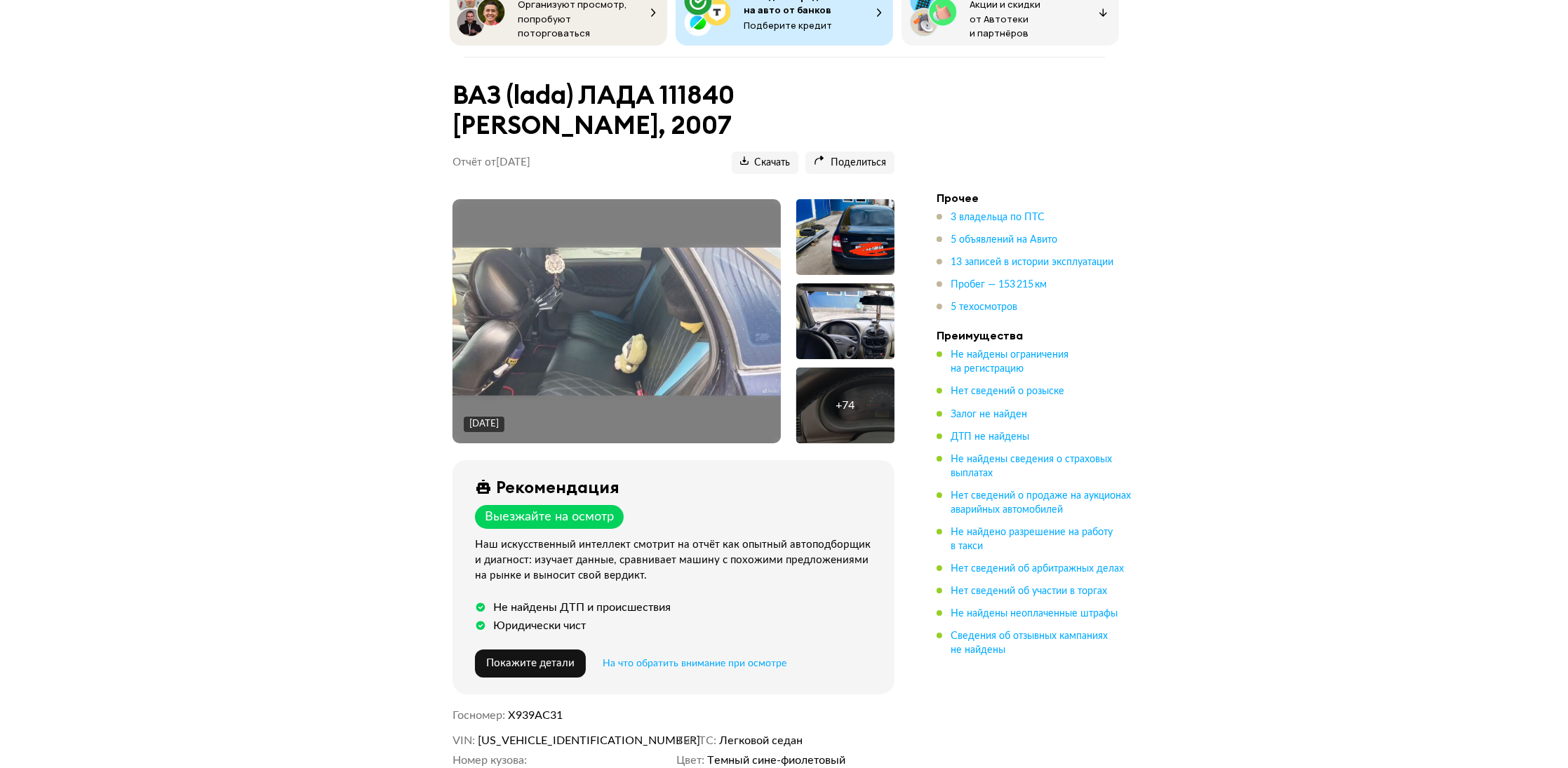
scroll to position [71, 0]
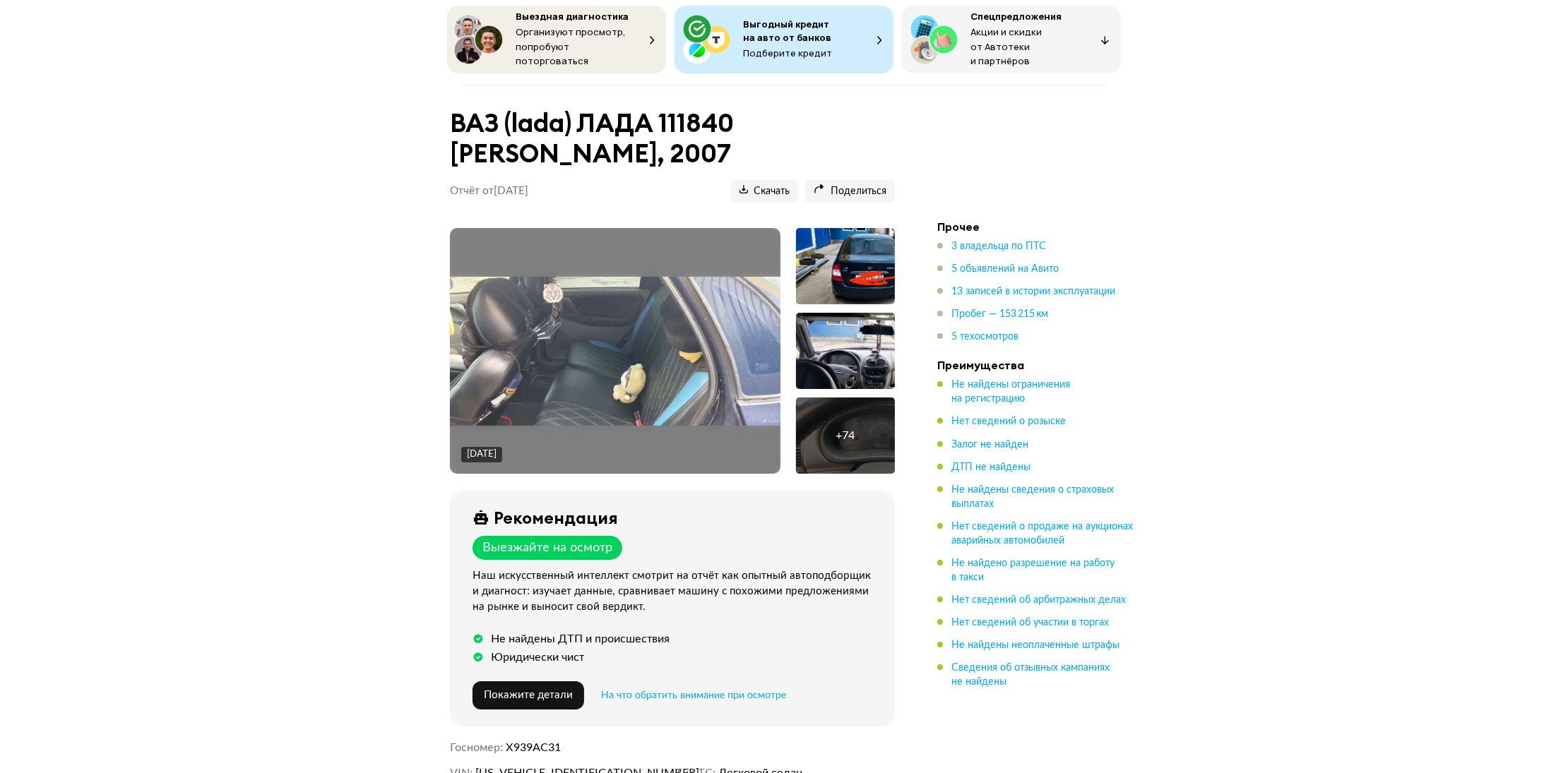
click at [870, 252] on div at bounding box center [844, 266] width 99 height 77
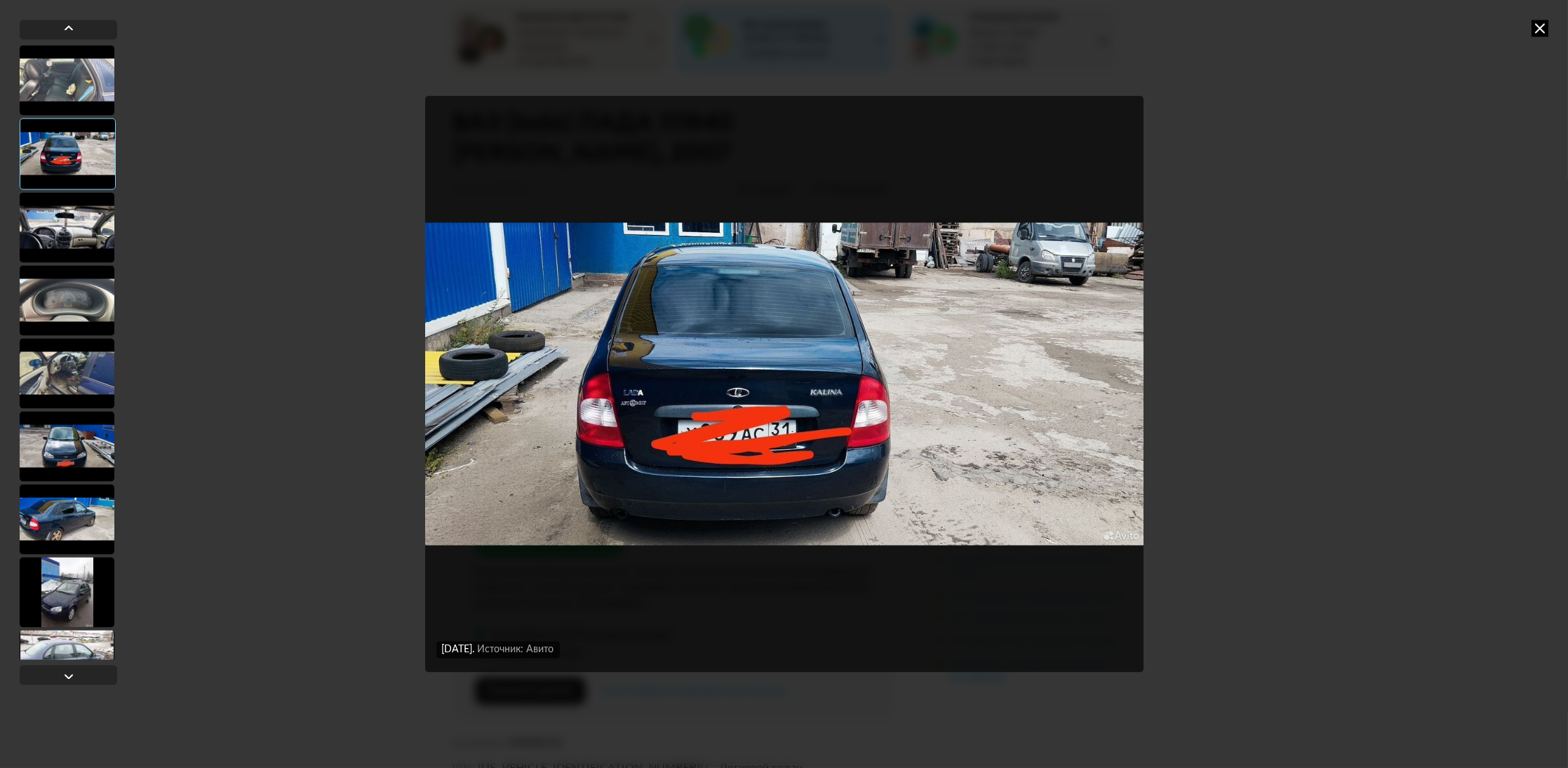
click at [1122, 384] on img "Go to Slide 2" at bounding box center [785, 384] width 719 height 576
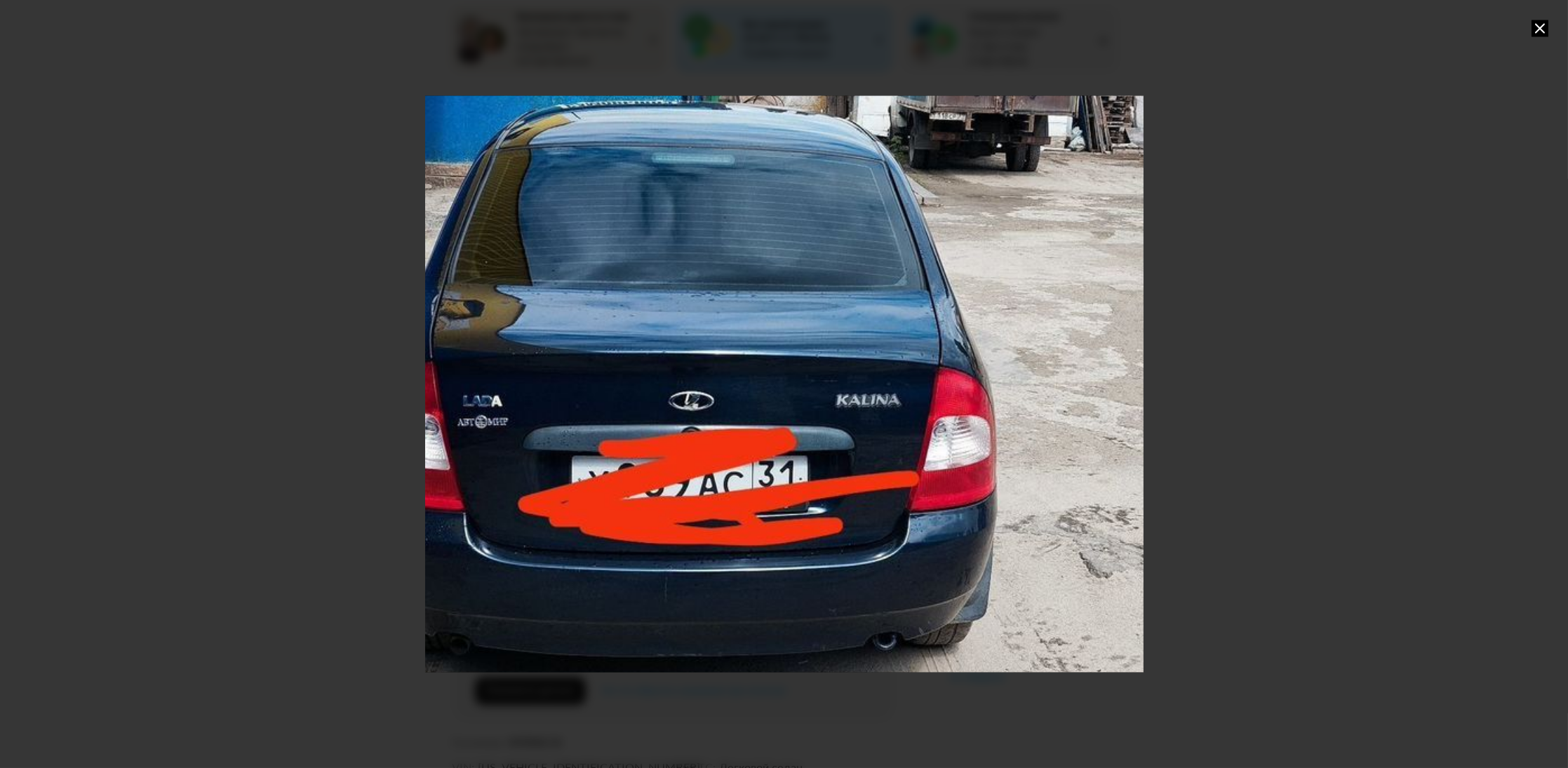
click at [1121, 384] on div "Go to Slide 2" at bounding box center [784, 383] width 1437 height 1152
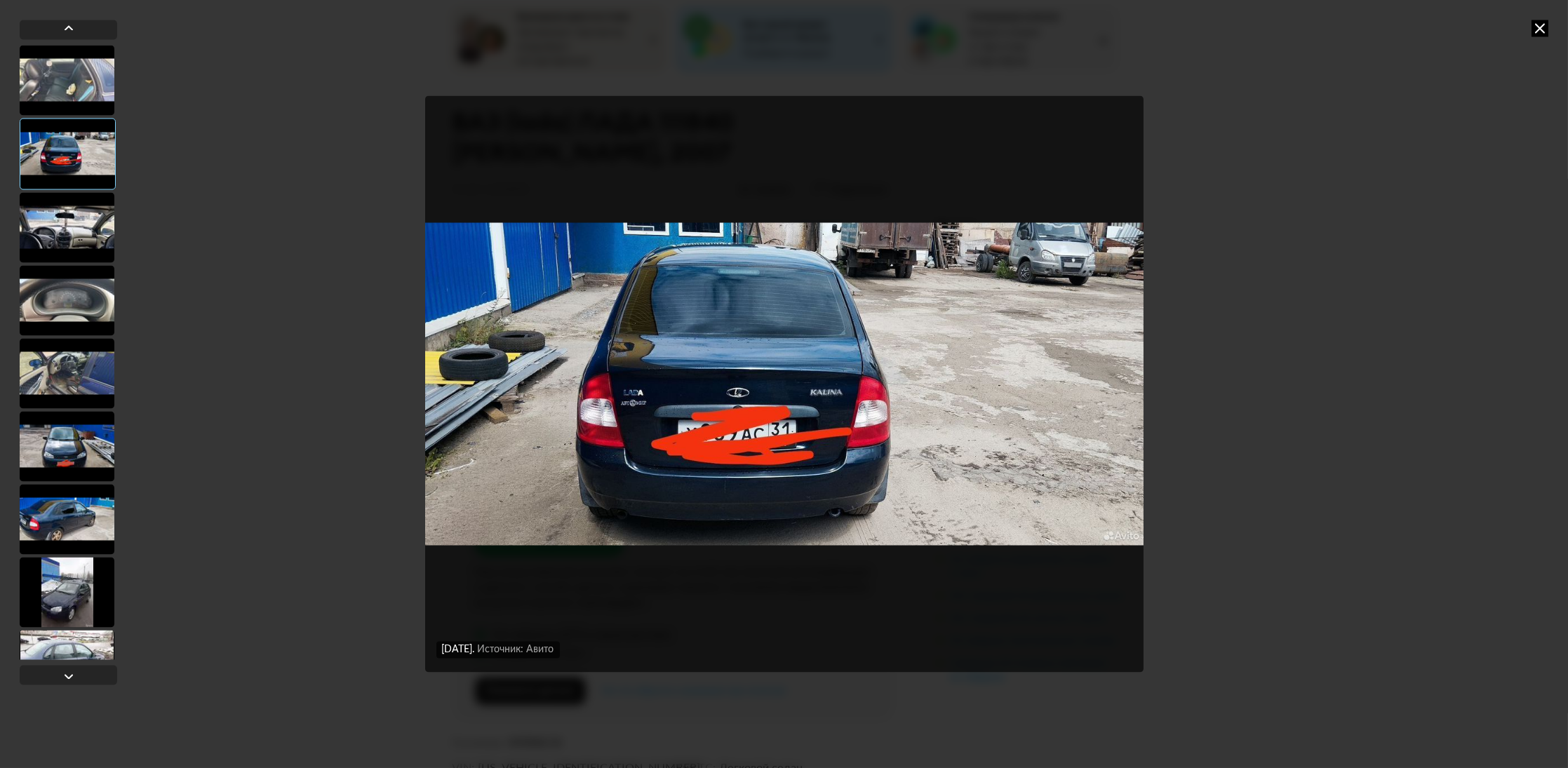
click at [1121, 384] on img "Go to Slide 2" at bounding box center [785, 384] width 719 height 576
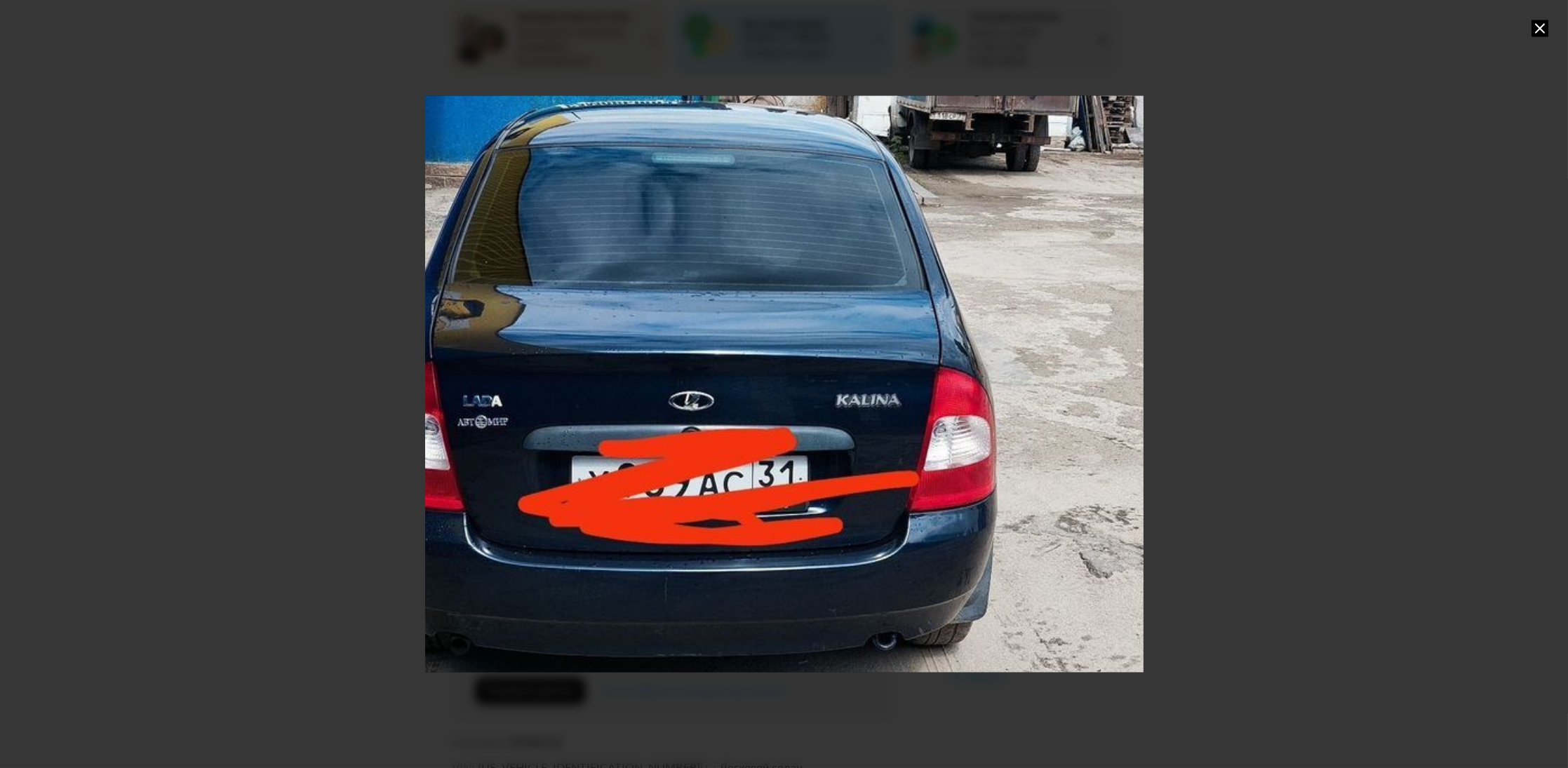
click at [1121, 384] on div "Go to Slide 2" at bounding box center [784, 383] width 1437 height 1152
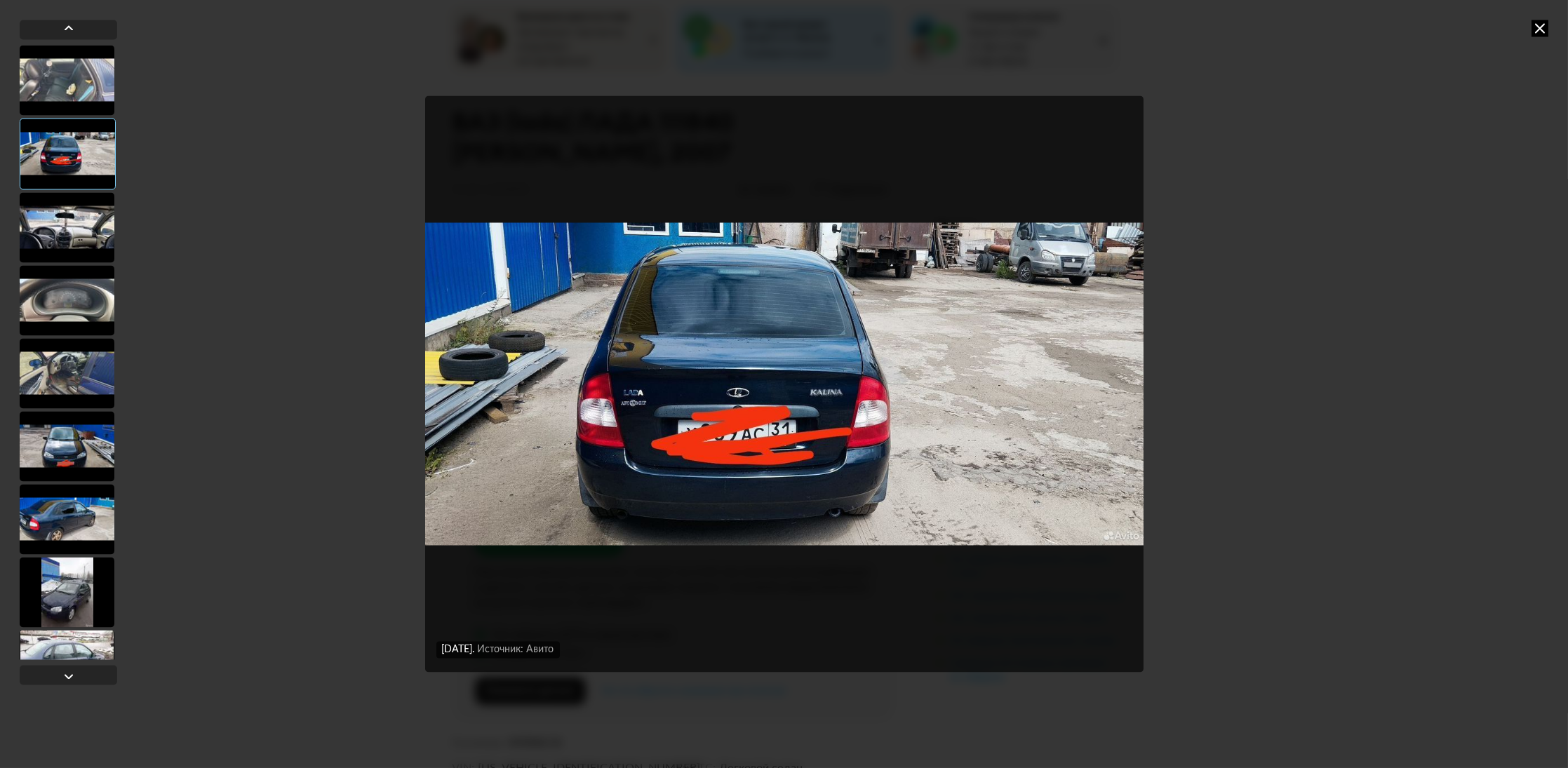
click at [35, 77] on div at bounding box center [66, 80] width 94 height 71
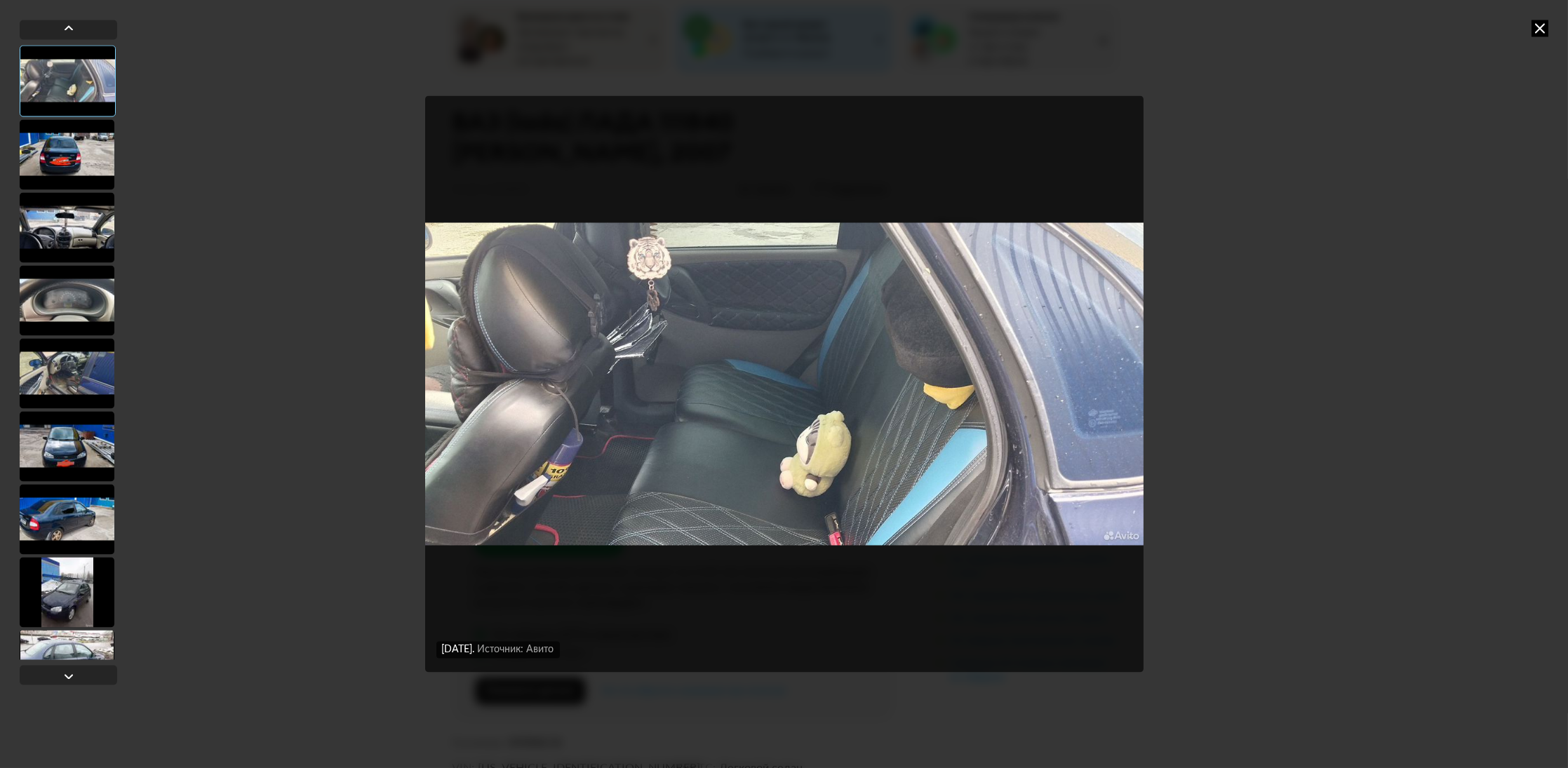
click at [91, 239] on div at bounding box center [66, 227] width 94 height 71
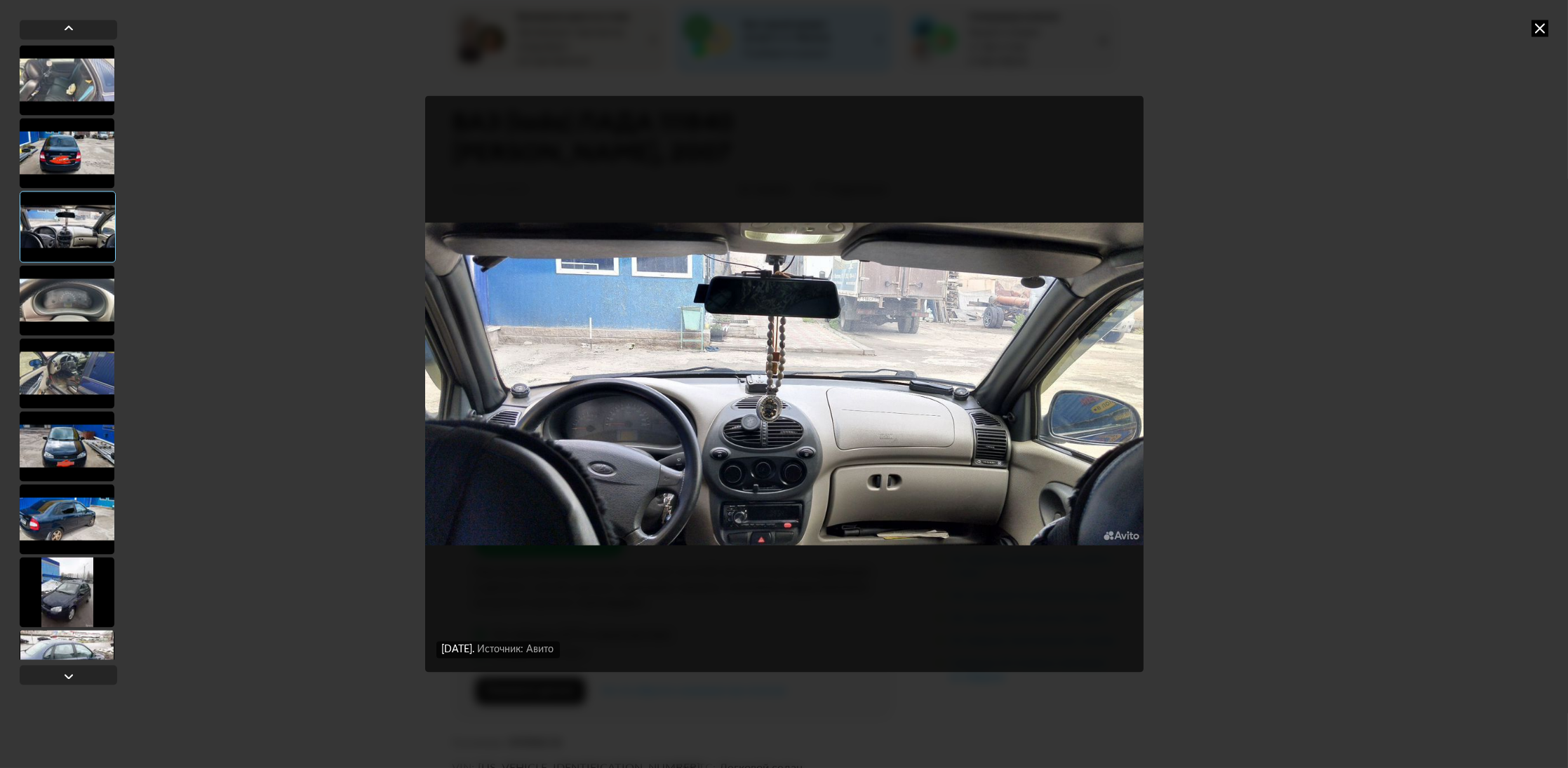
click at [83, 301] on div at bounding box center [66, 300] width 94 height 71
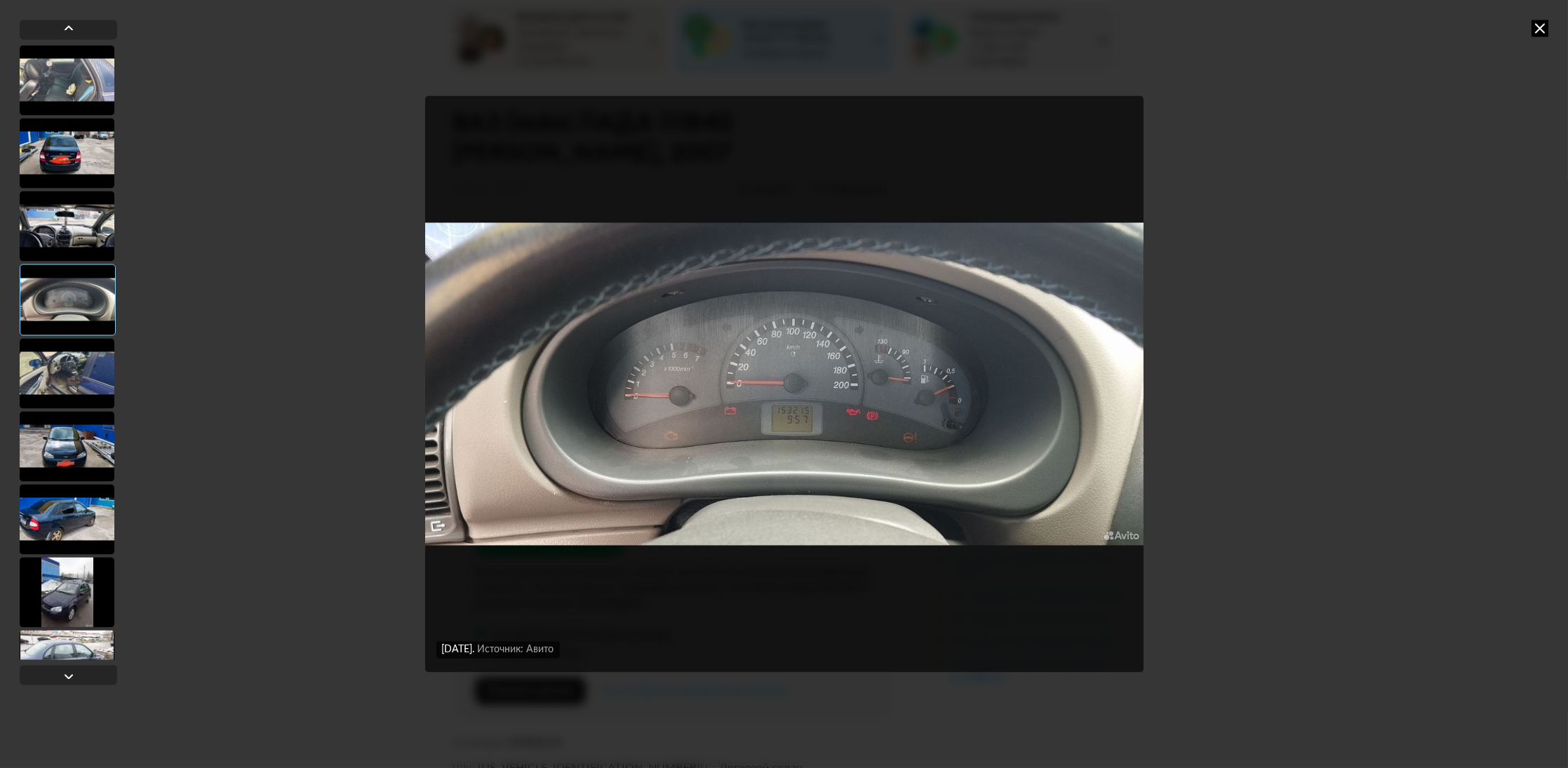
click at [89, 357] on div at bounding box center [66, 373] width 94 height 71
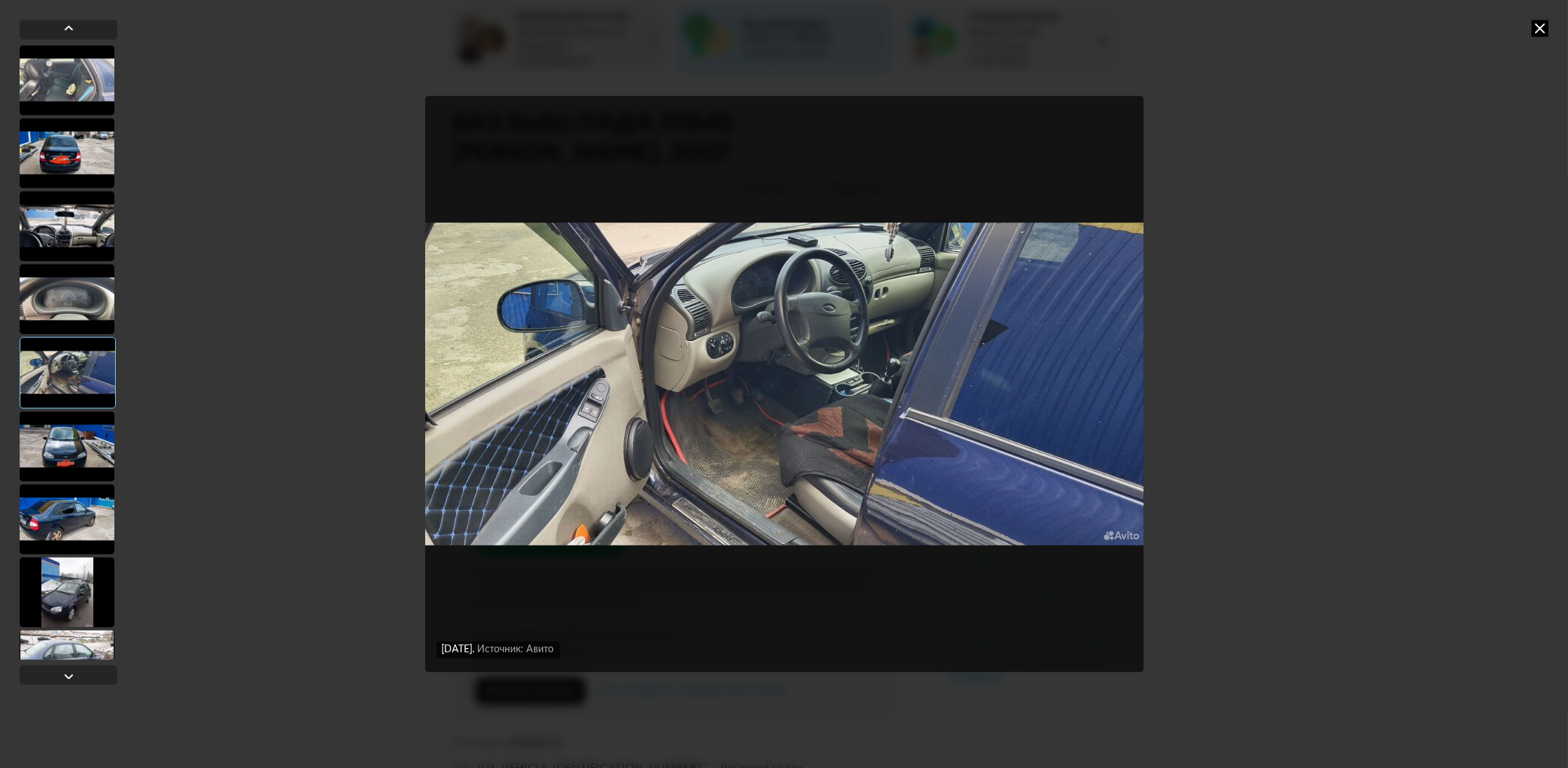
click at [83, 291] on div at bounding box center [66, 299] width 94 height 71
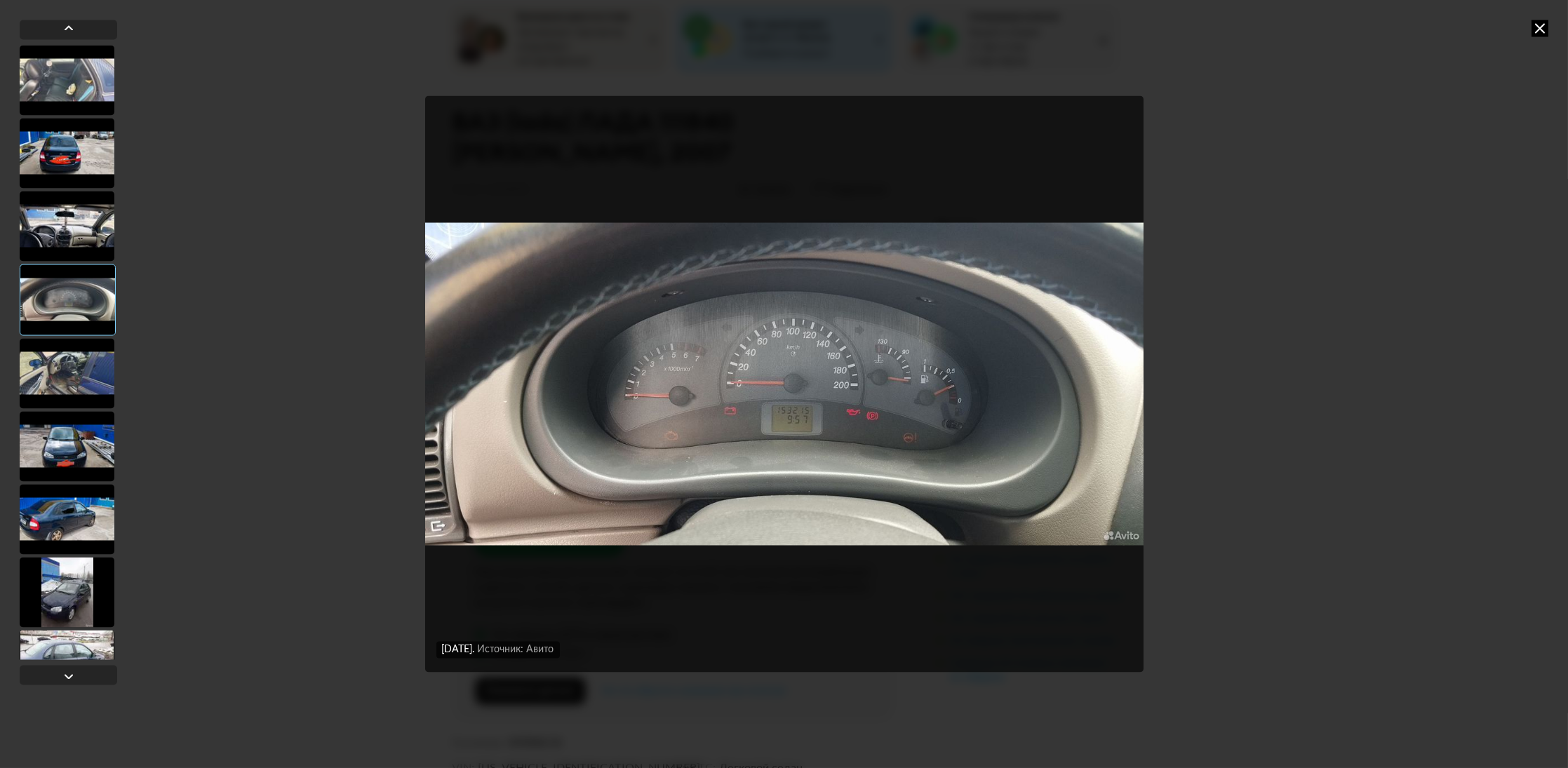
click at [76, 379] on div at bounding box center [66, 373] width 94 height 71
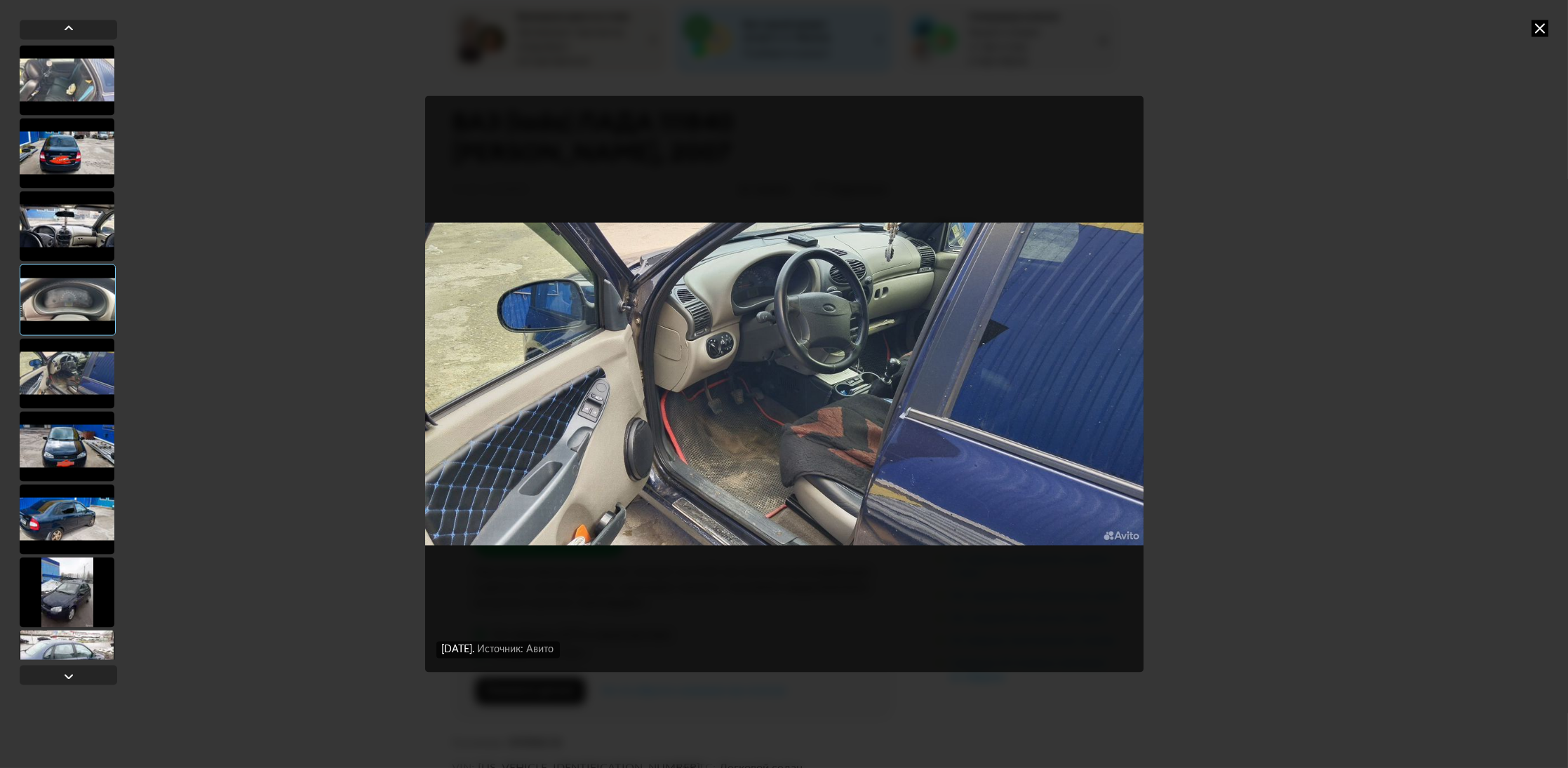
click at [79, 445] on div at bounding box center [66, 445] width 94 height 71
click at [91, 473] on div at bounding box center [66, 445] width 94 height 71
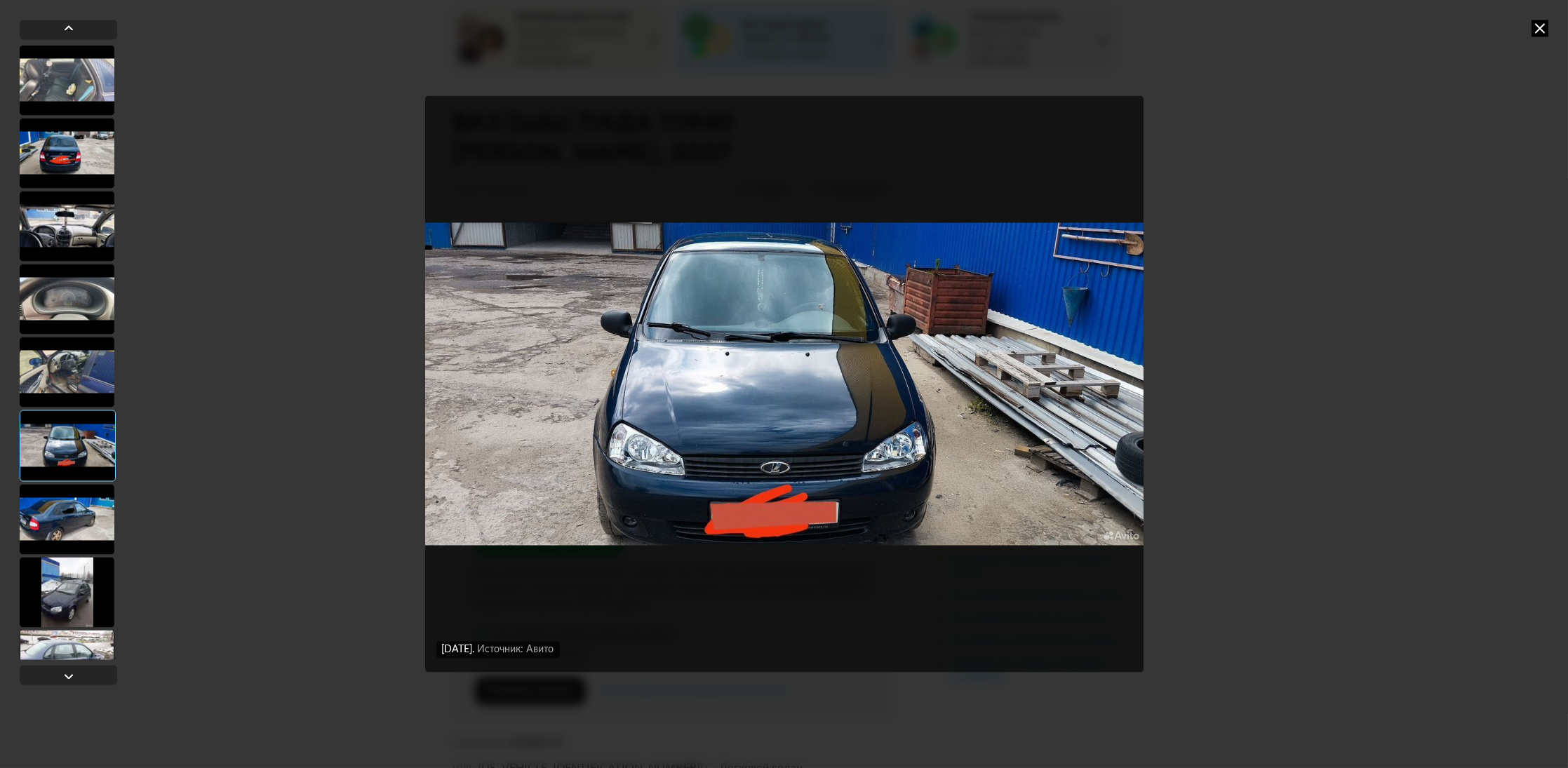
click at [84, 521] on div at bounding box center [66, 519] width 94 height 71
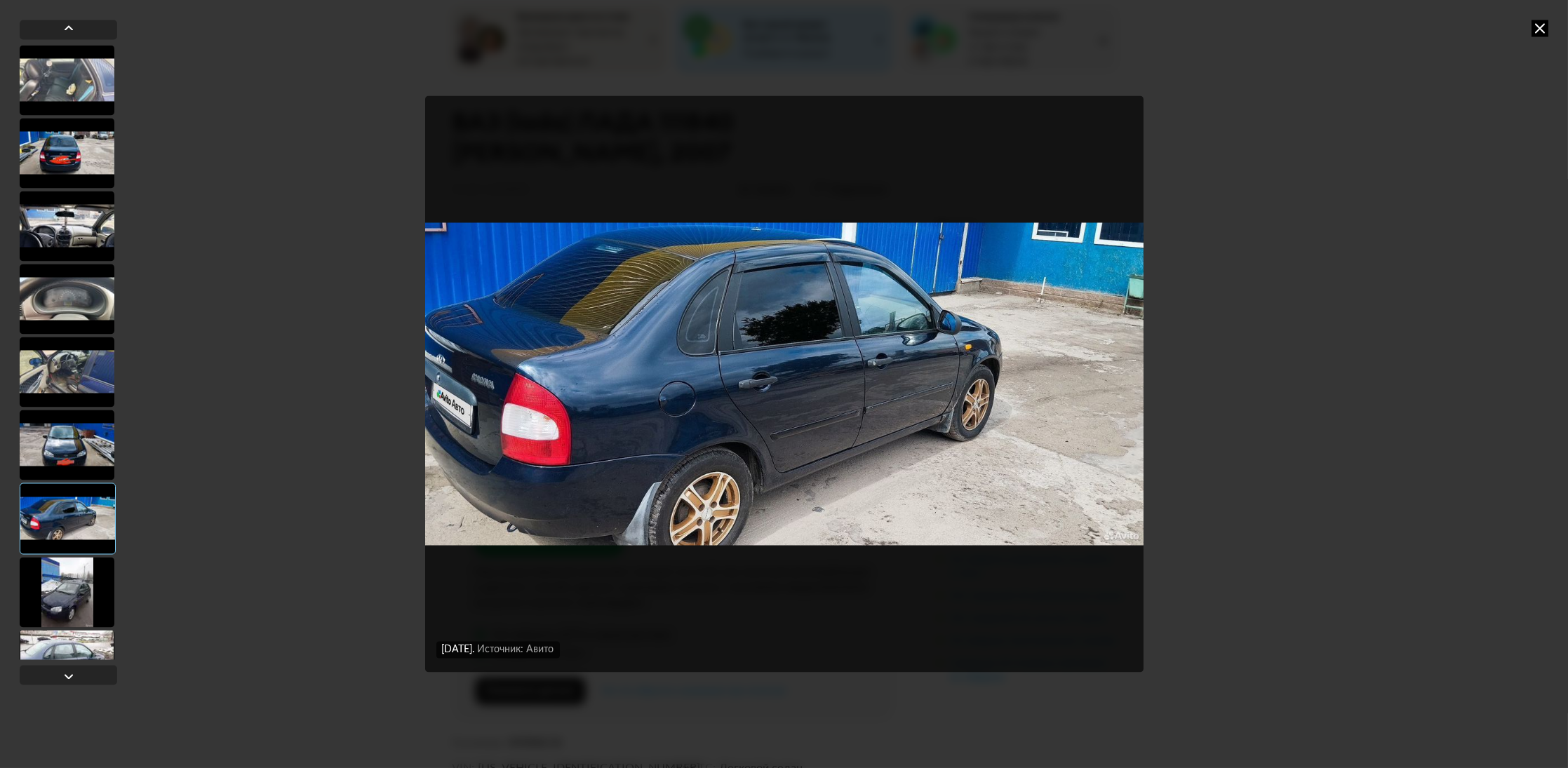
click at [68, 584] on div at bounding box center [66, 592] width 94 height 71
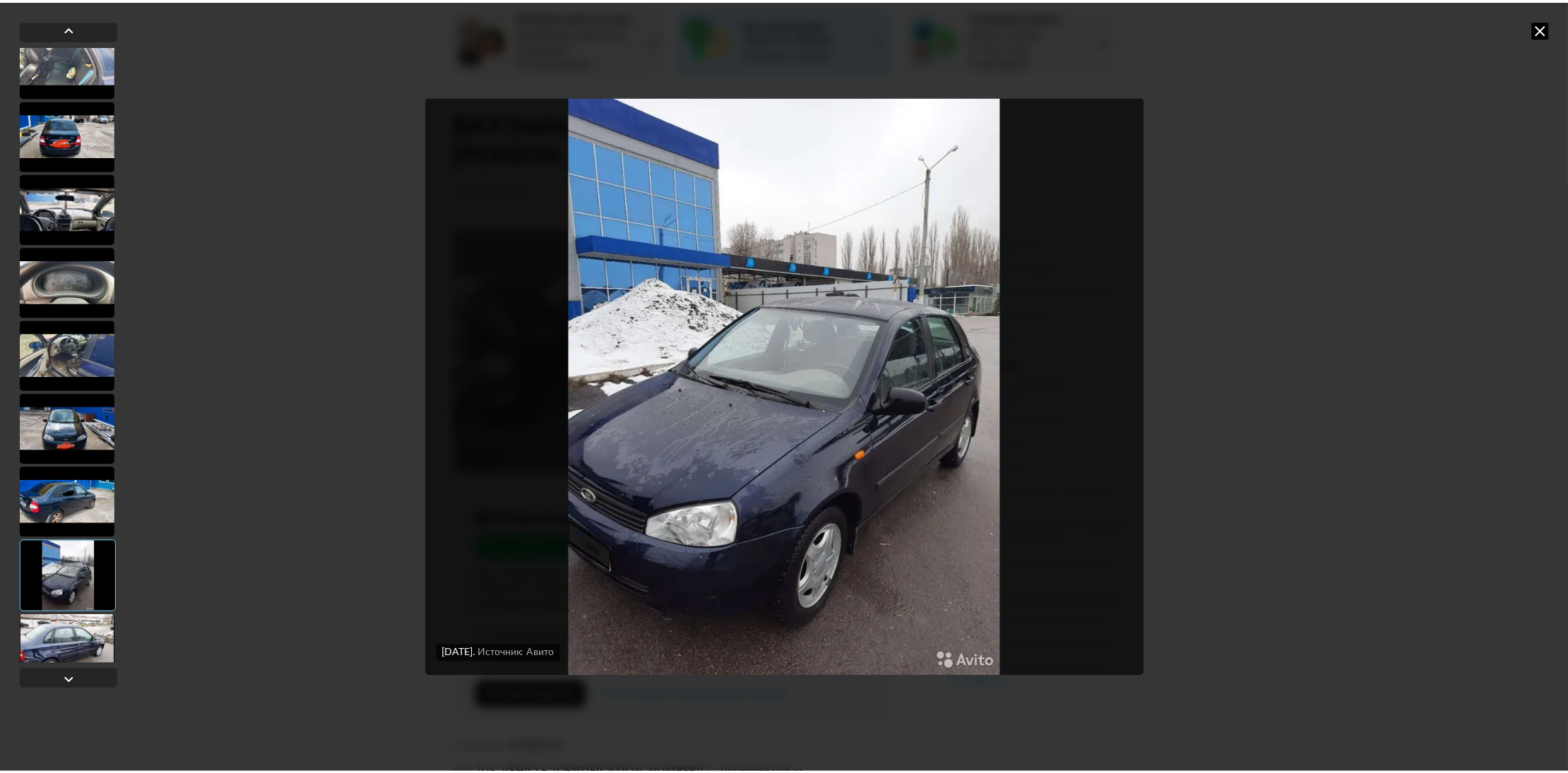
scroll to position [0, 0]
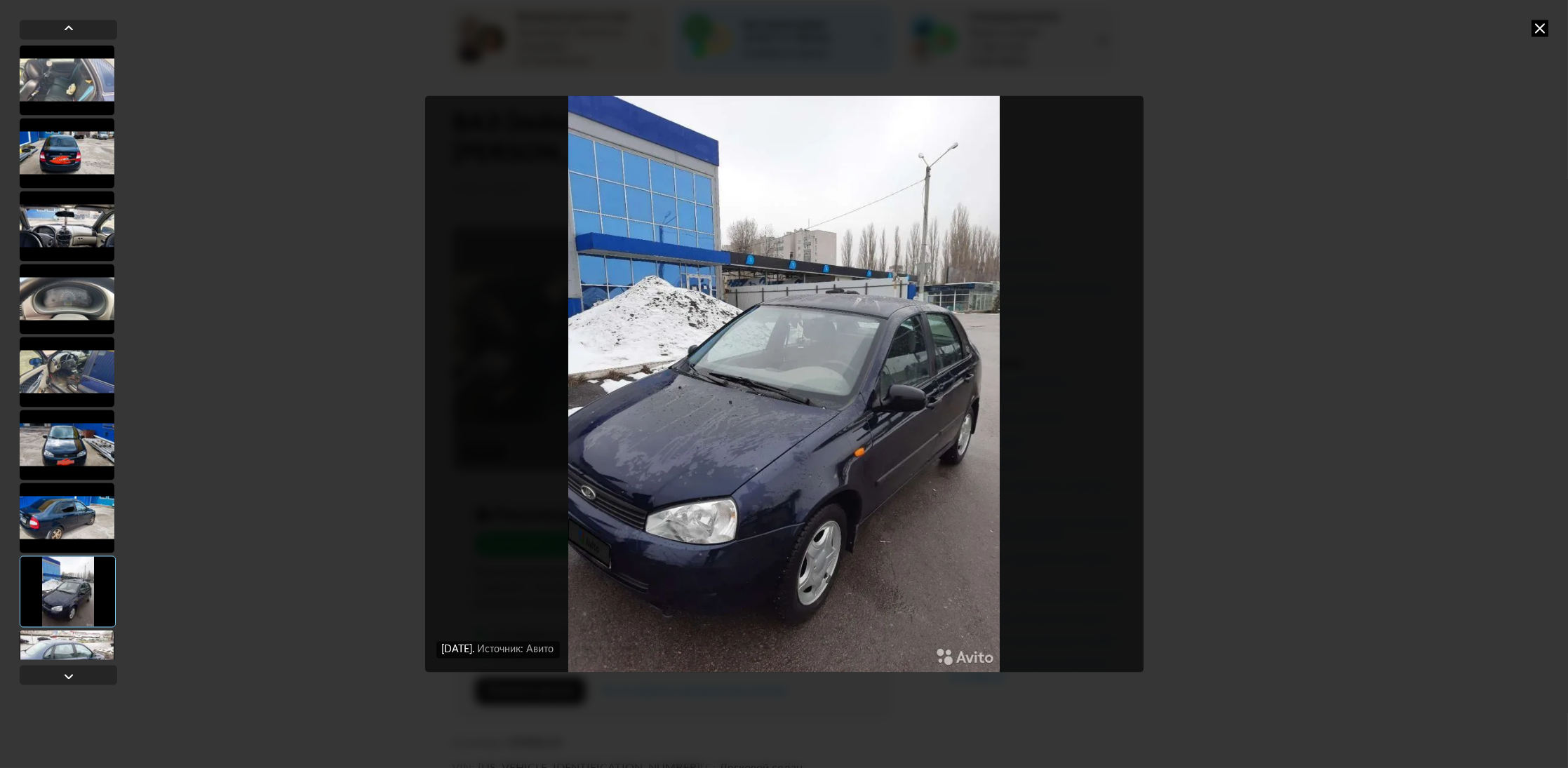
click at [1541, 26] on icon at bounding box center [1540, 27] width 17 height 16
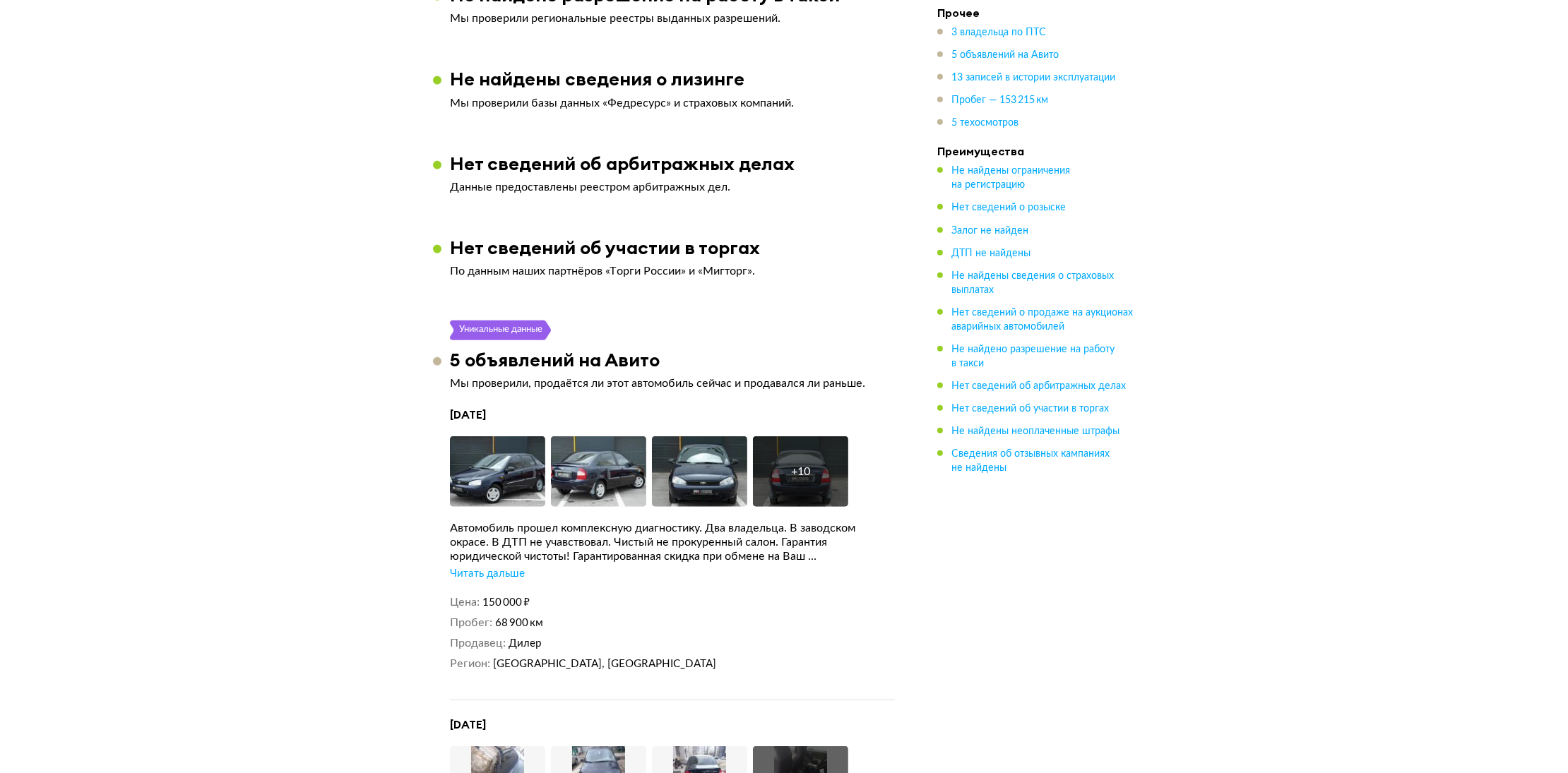
scroll to position [1976, 0]
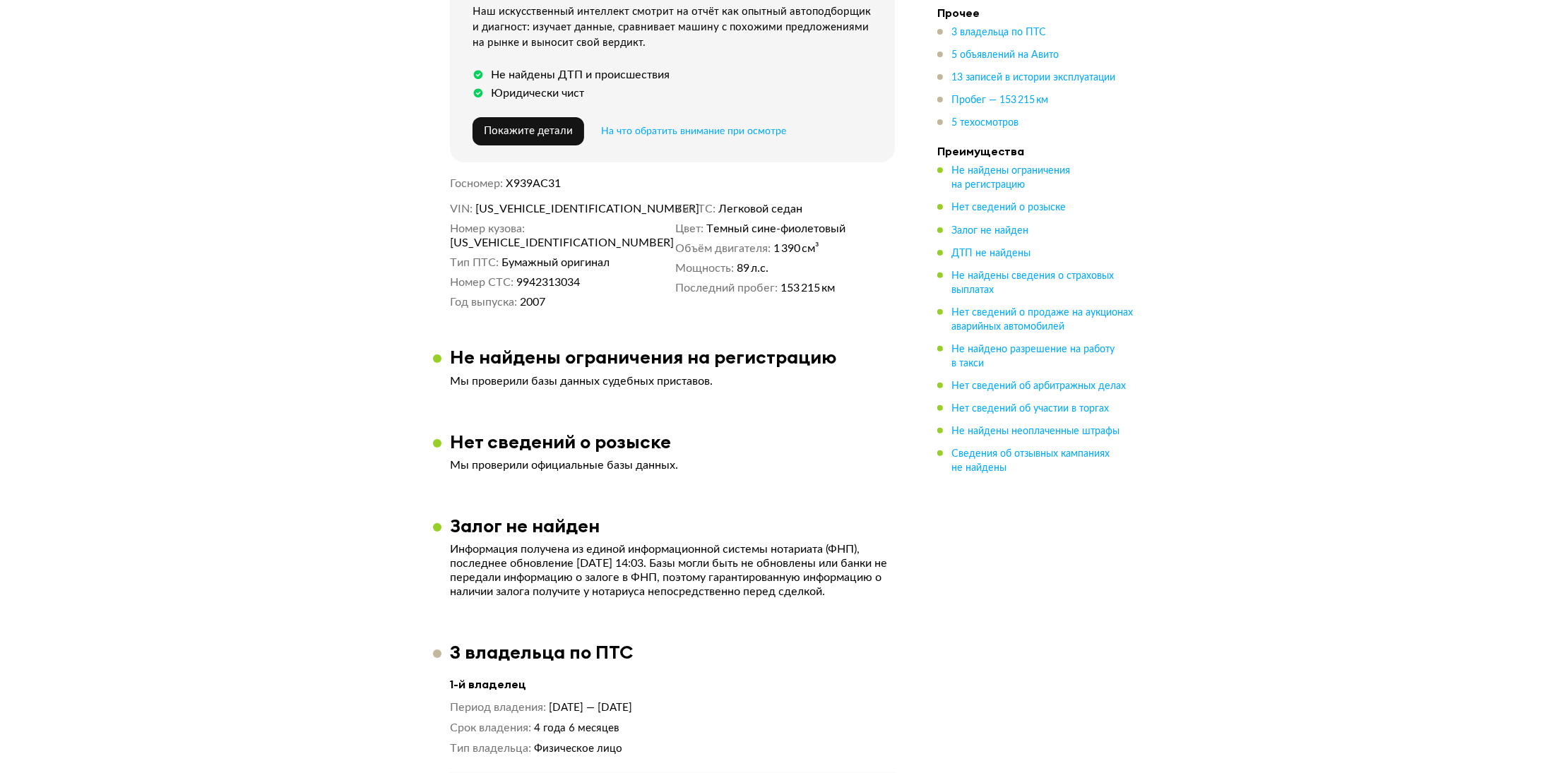
scroll to position [281, 0]
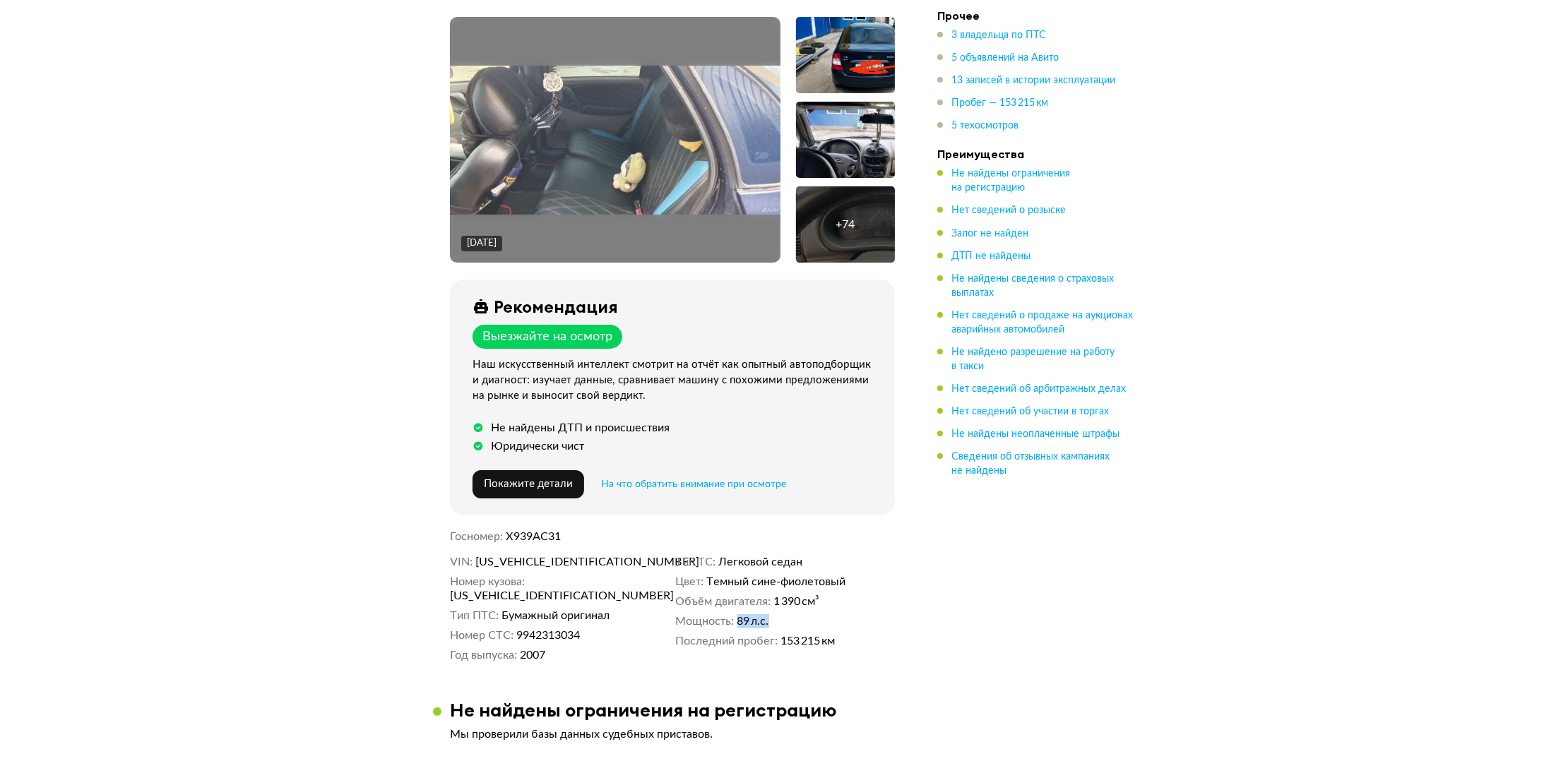
drag, startPoint x: 776, startPoint y: 612, endPoint x: 740, endPoint y: 618, distance: 36.5
click at [740, 618] on dd "89 л.с." at bounding box center [816, 621] width 158 height 14
copy span "89 л.с."
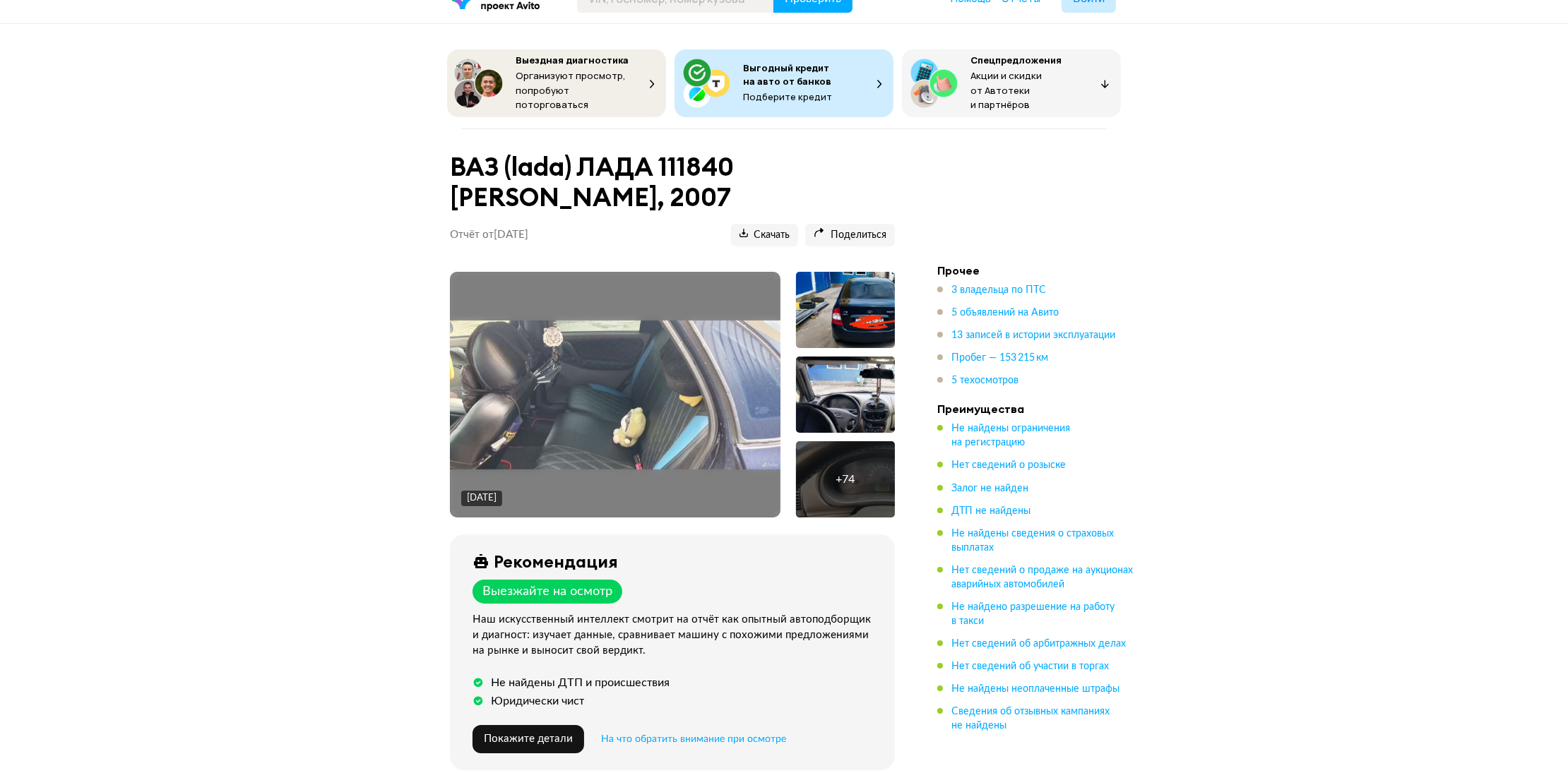
scroll to position [0, 0]
